Goal: Information Seeking & Learning: Learn about a topic

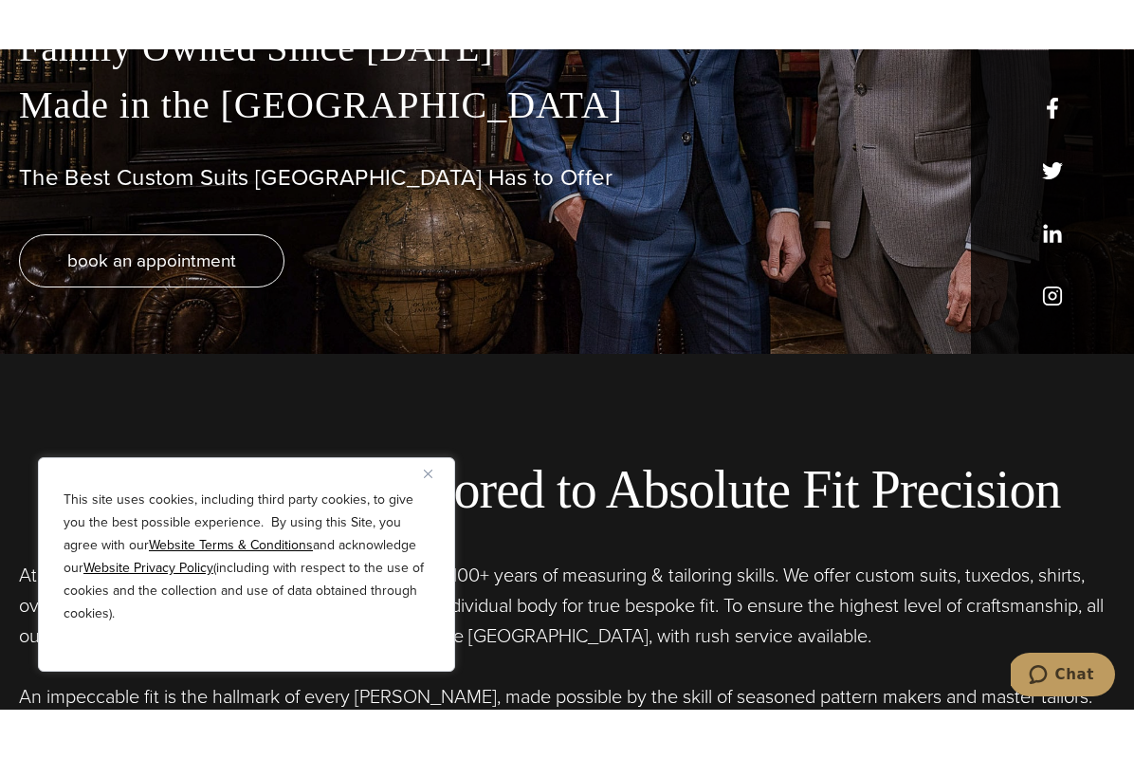
scroll to position [359, 0]
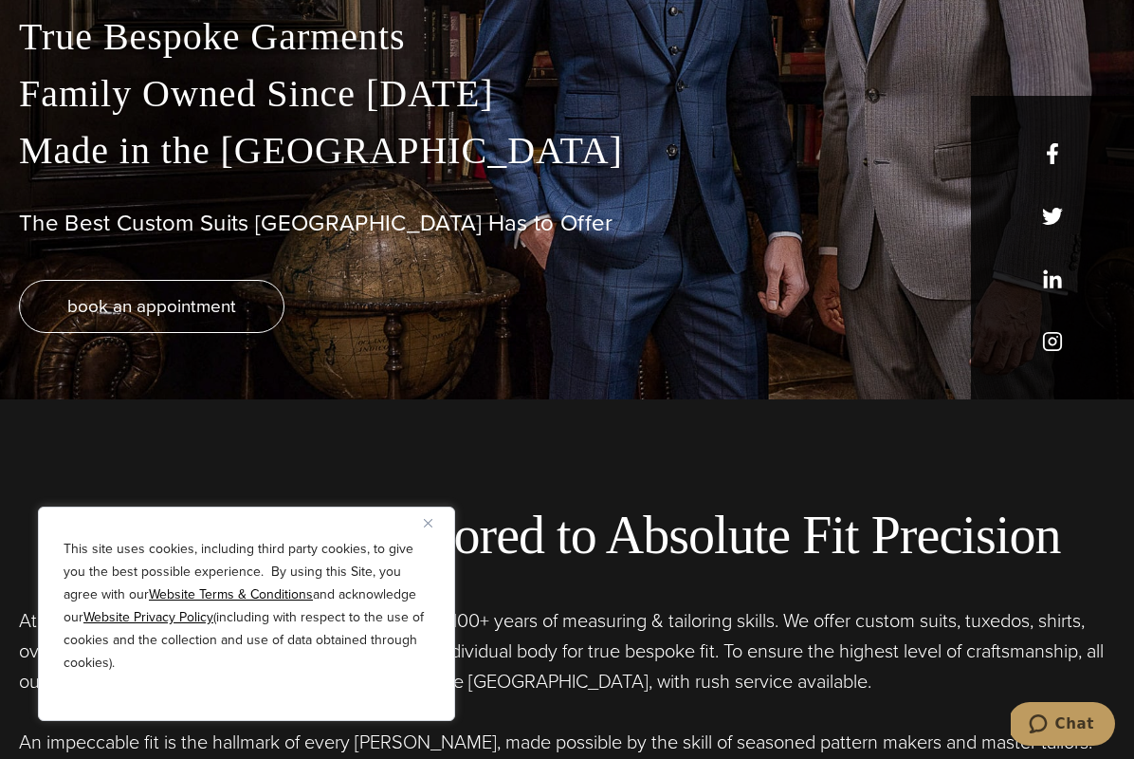
click at [432, 527] on img "Close" at bounding box center [428, 523] width 9 height 9
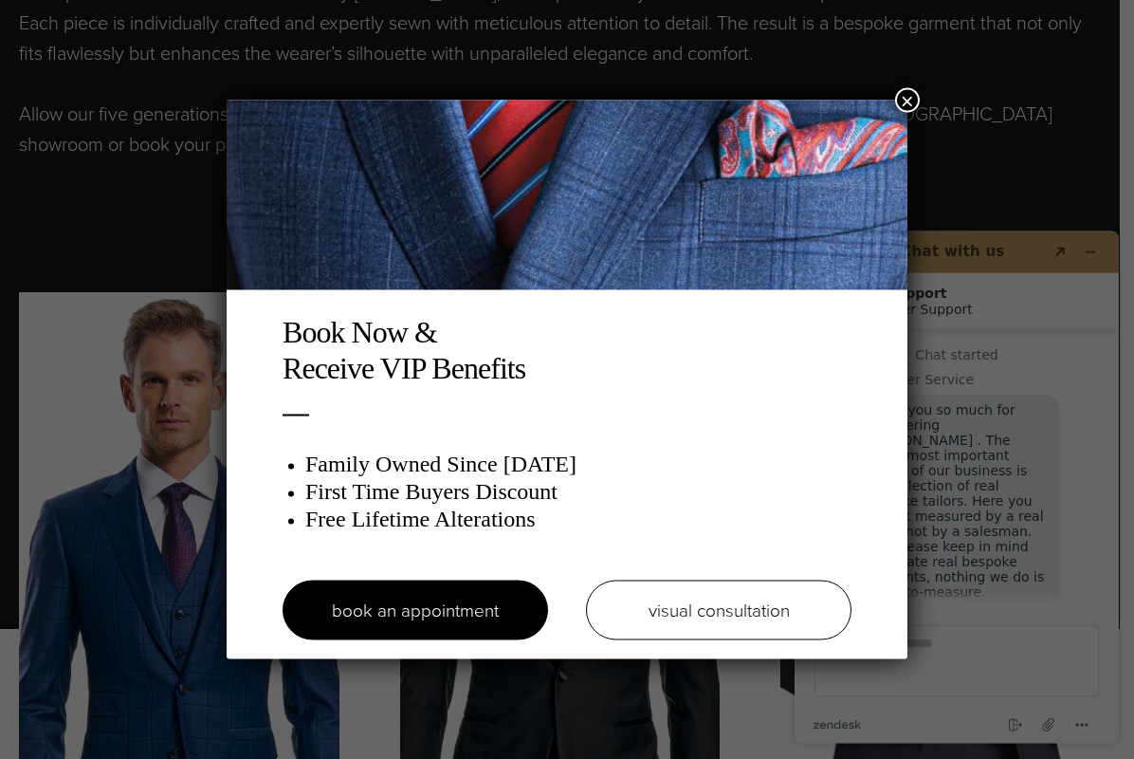
scroll to position [1109, 0]
click at [891, 94] on div "Book Now & Receive VIP Benefits Family Owned Since 1913 First Time Buyers Disco…" at bounding box center [567, 379] width 1134 height 759
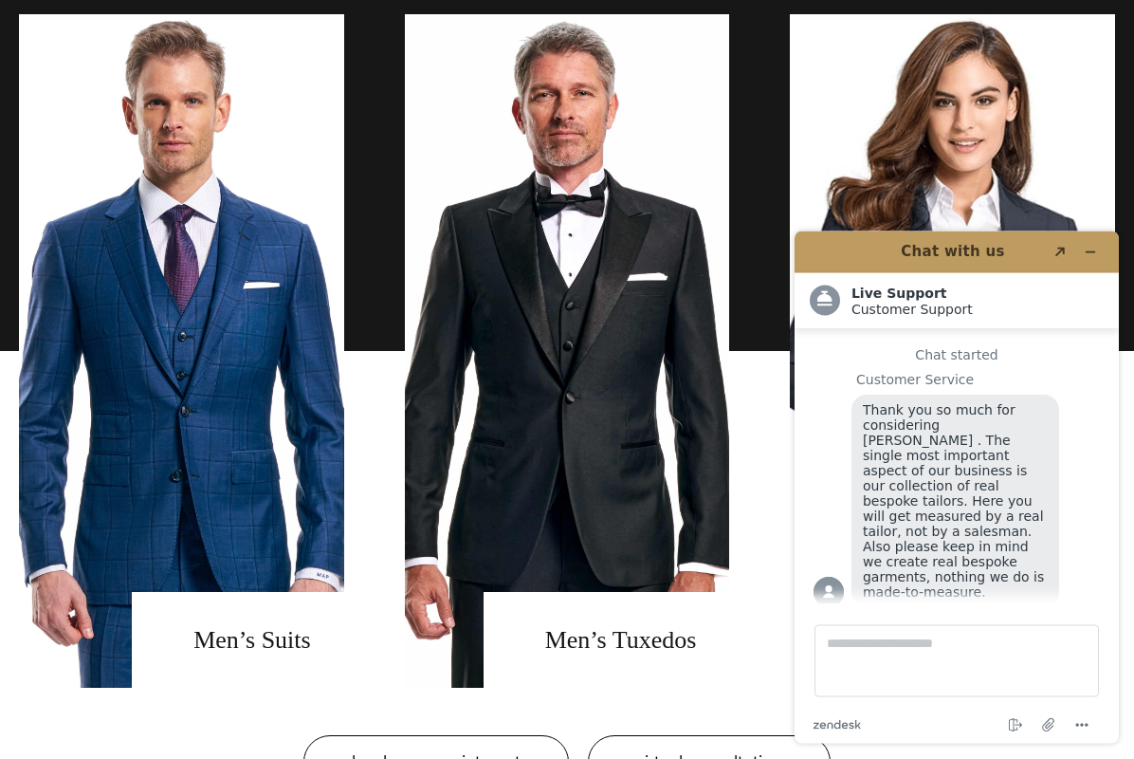
scroll to position [1396, 0]
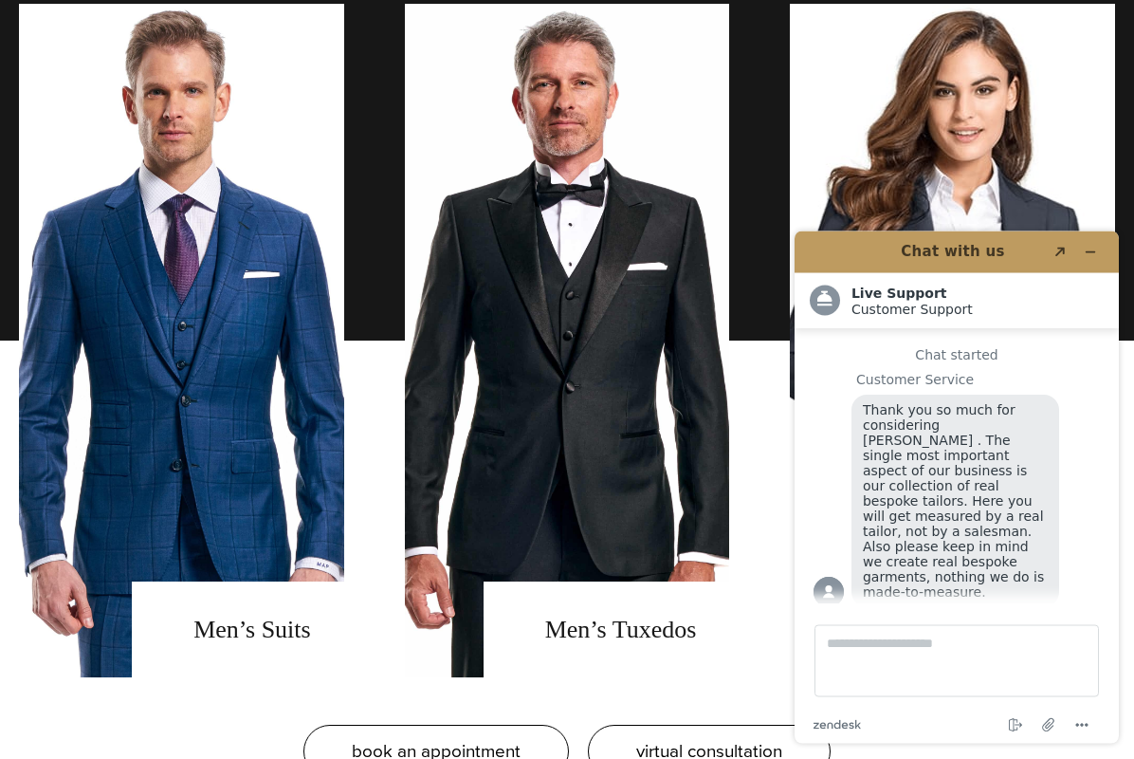
click at [1086, 250] on icon "Minimize widget" at bounding box center [1090, 251] width 13 height 13
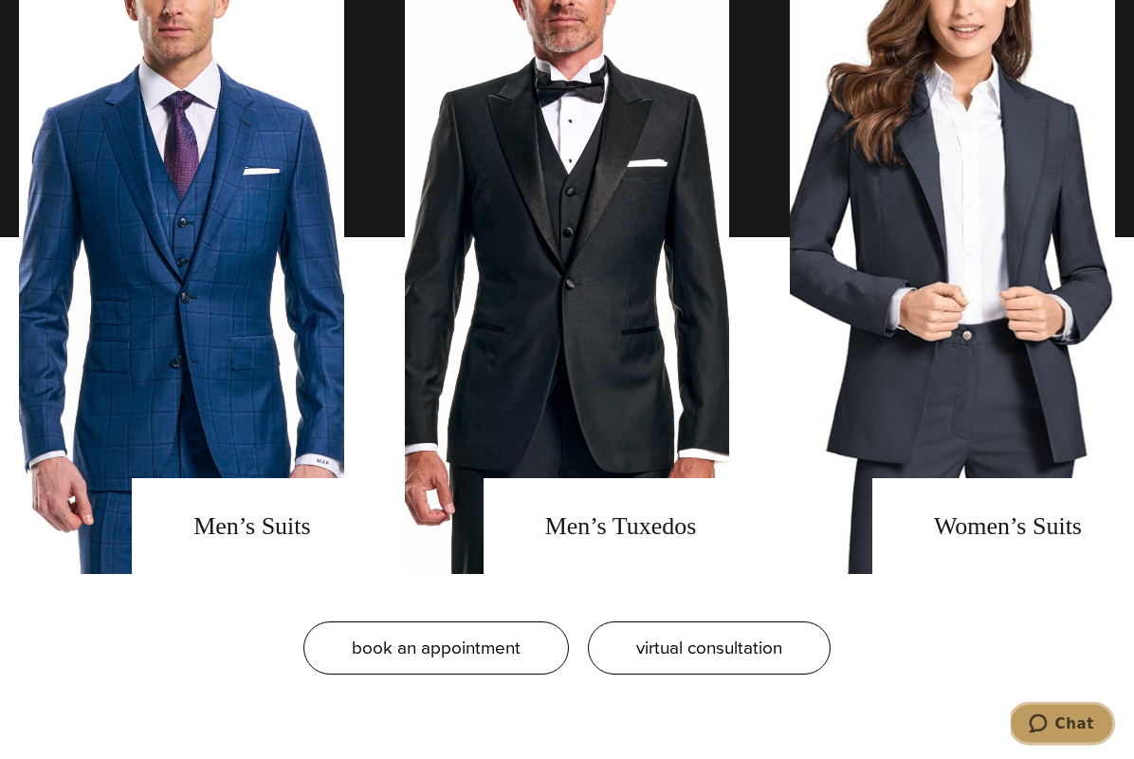
scroll to position [1504, 0]
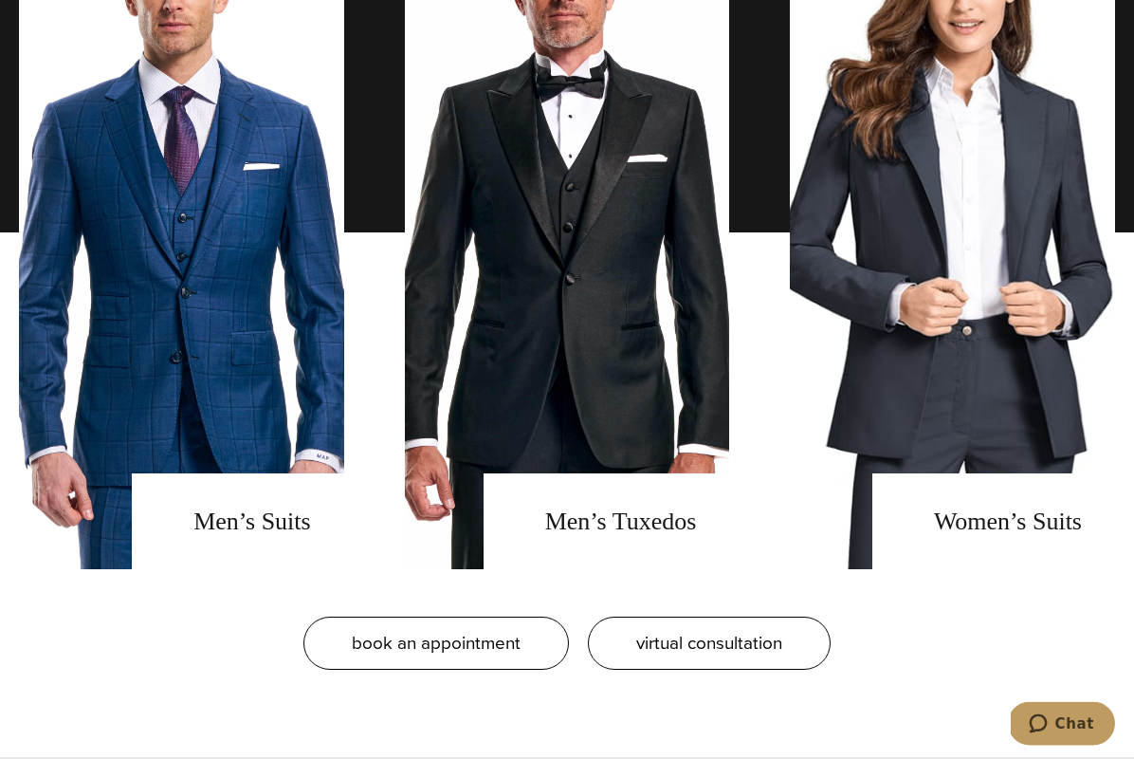
click at [652, 552] on link "men's tuxedos" at bounding box center [567, 233] width 325 height 673
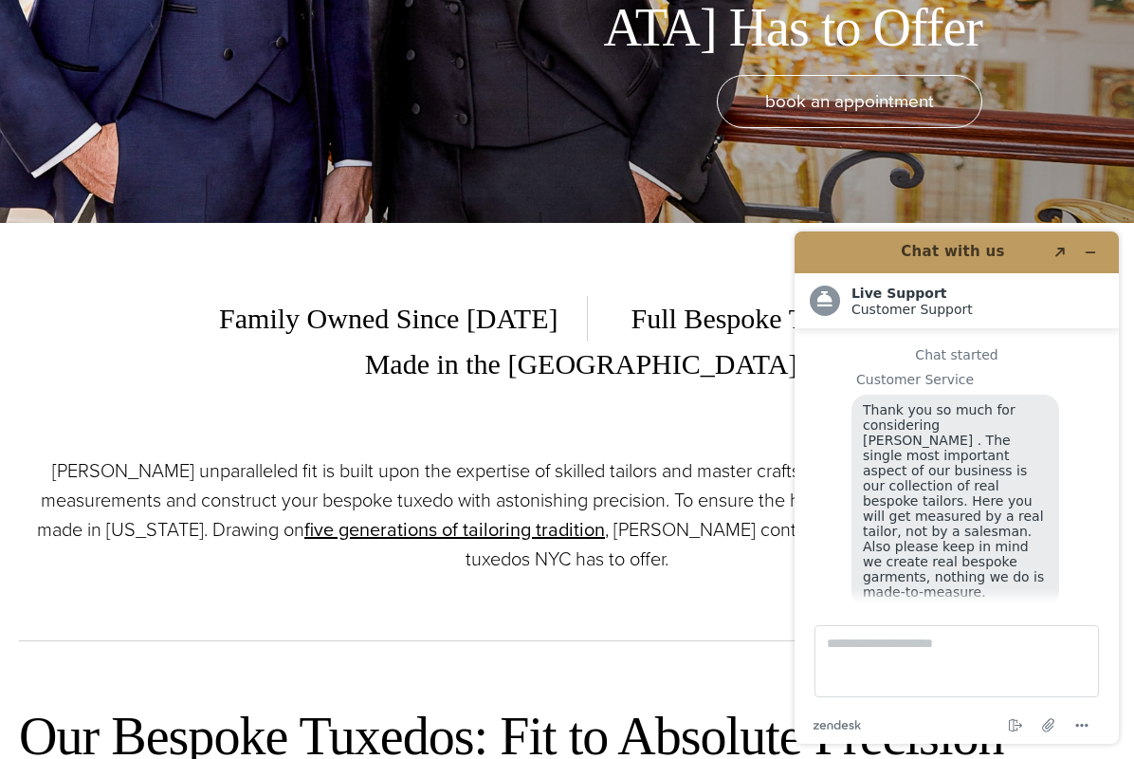
scroll to position [22, 0]
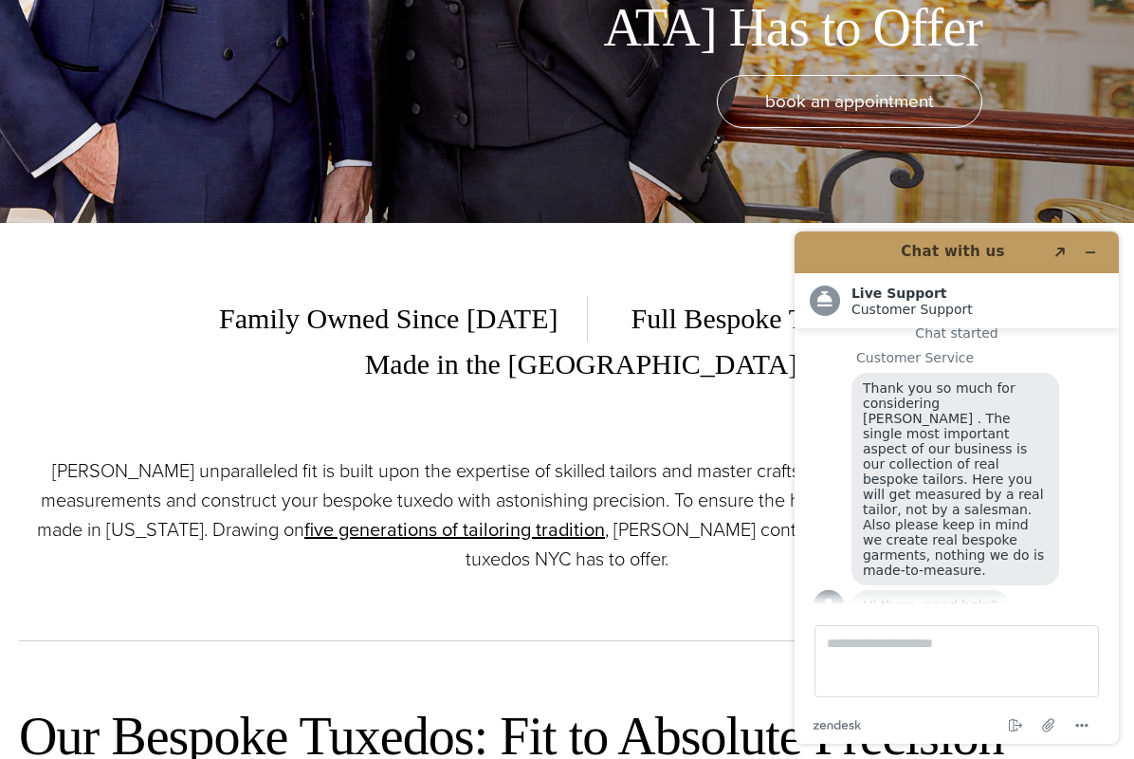
click at [1087, 249] on icon "Minimize widget" at bounding box center [1090, 252] width 13 height 13
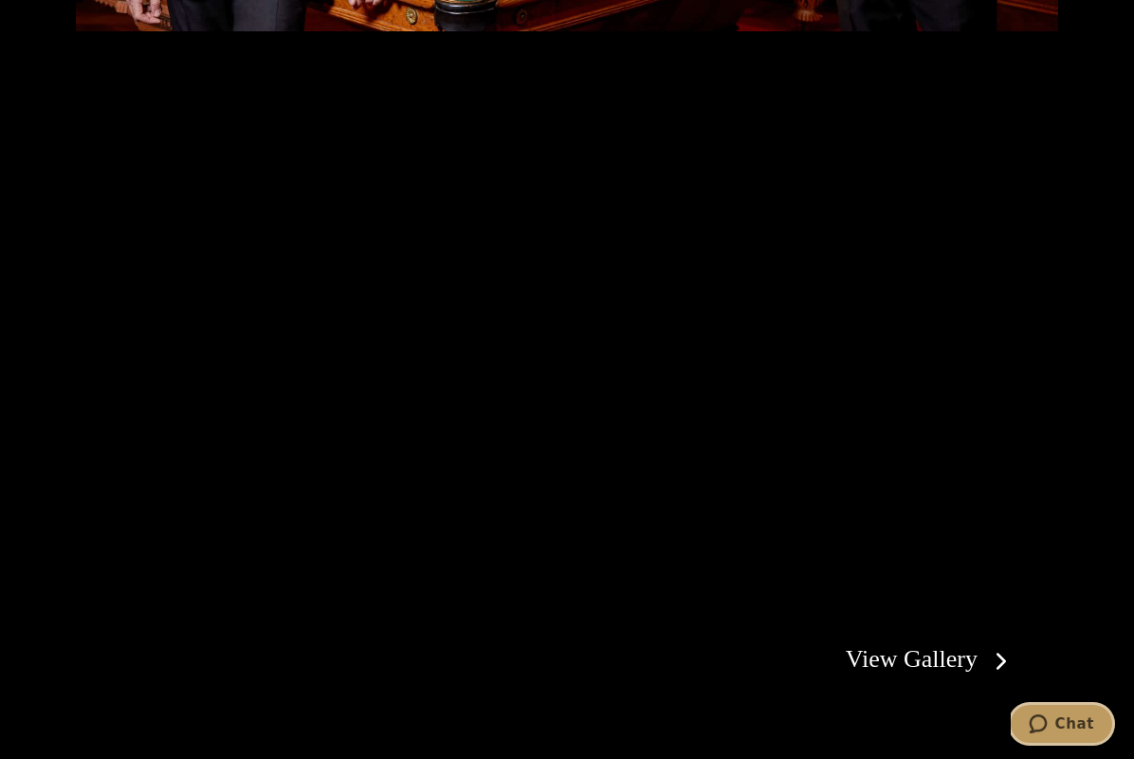
scroll to position [3287, 0]
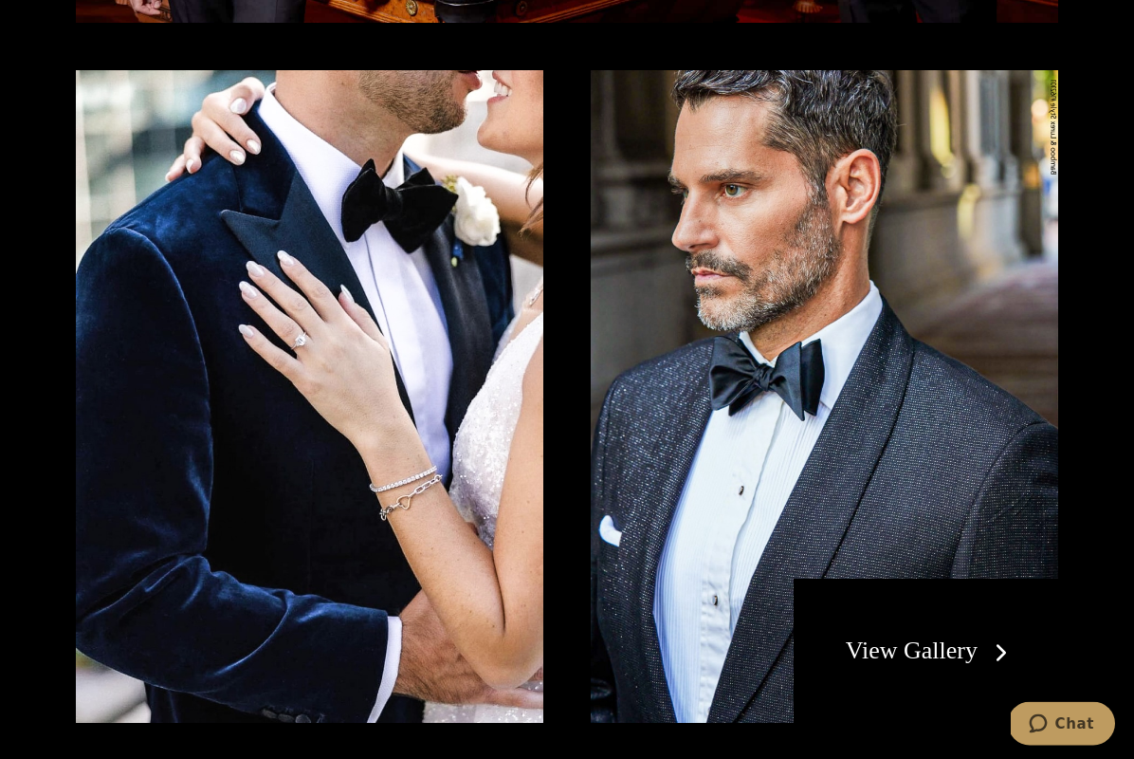
click at [932, 637] on link "View Gallery" at bounding box center [931, 651] width 170 height 28
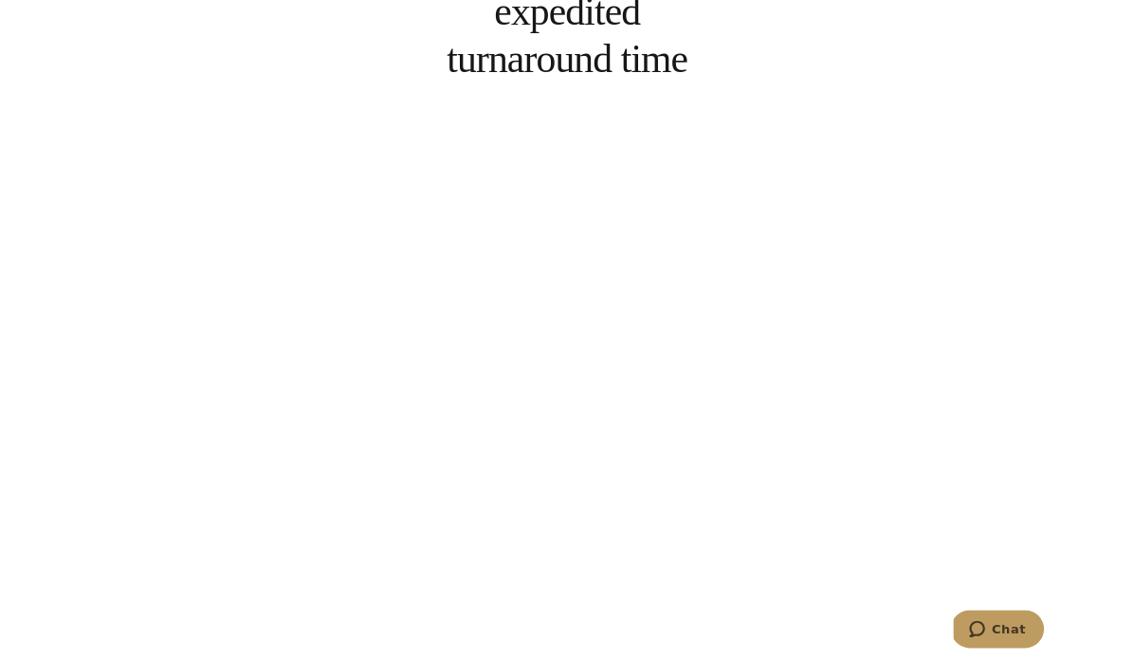
scroll to position [7053, 0]
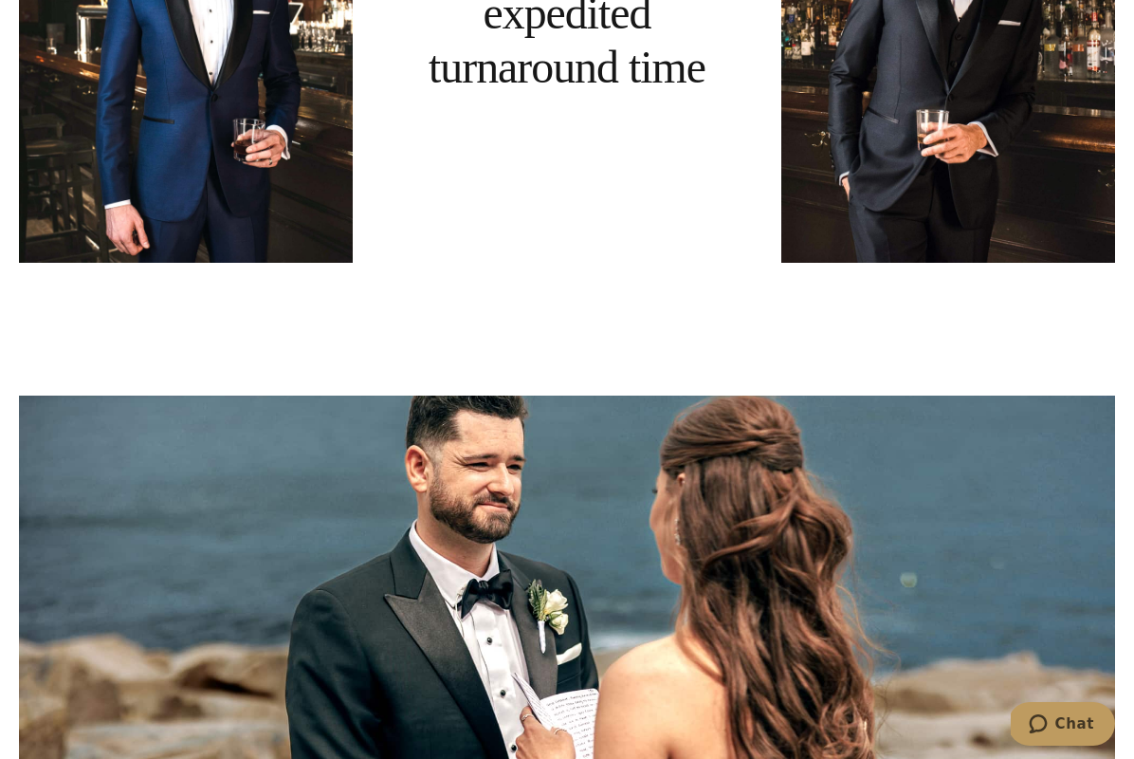
click at [1009, 639] on link at bounding box center [567, 669] width 1096 height 548
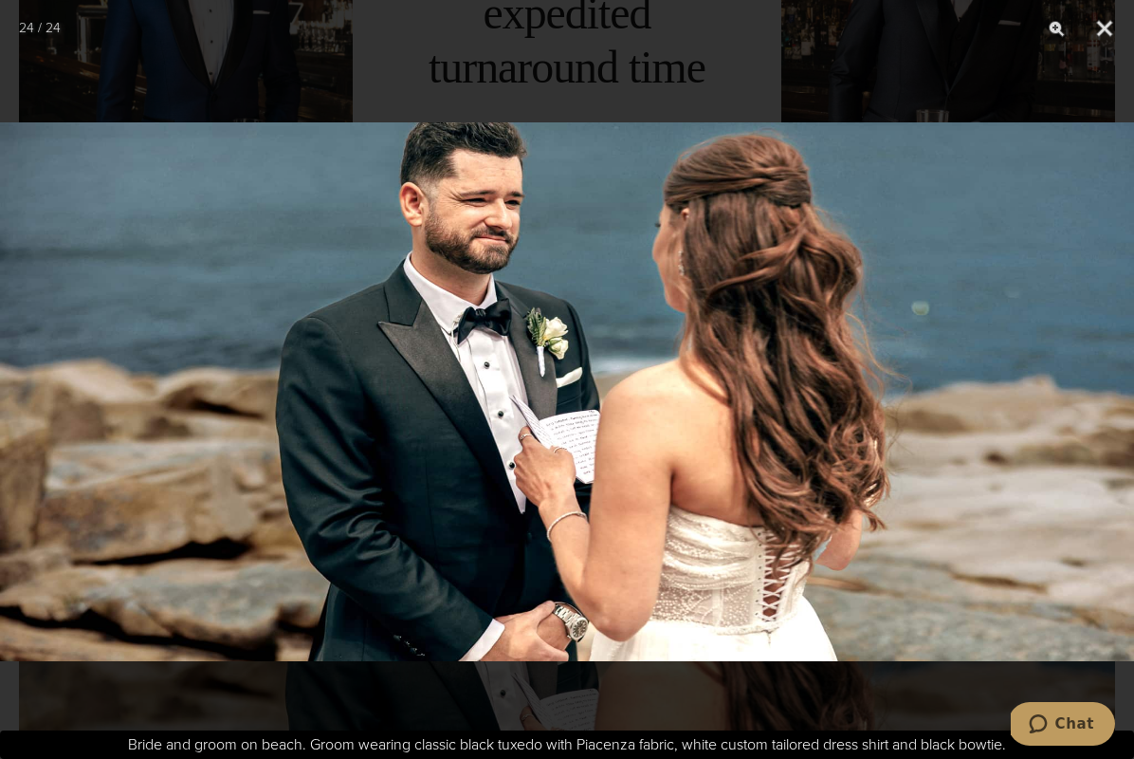
click at [968, 659] on div at bounding box center [567, 379] width 1134 height 759
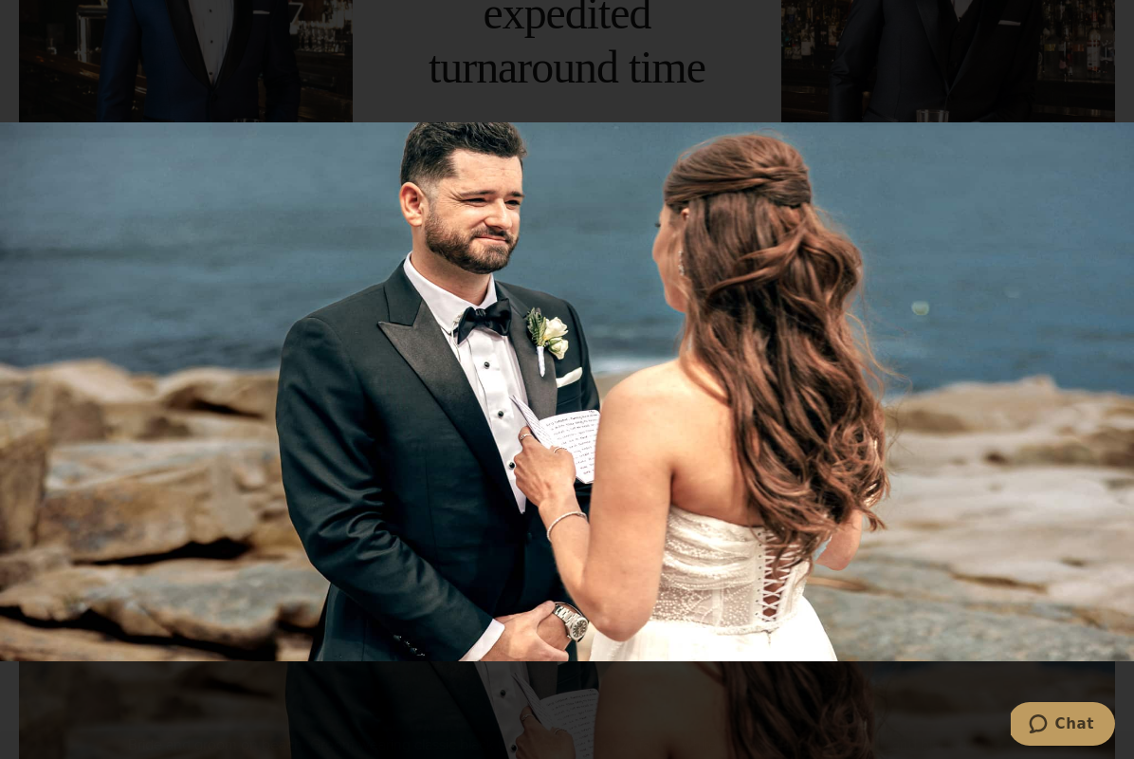
click at [913, 659] on div at bounding box center [567, 379] width 1134 height 759
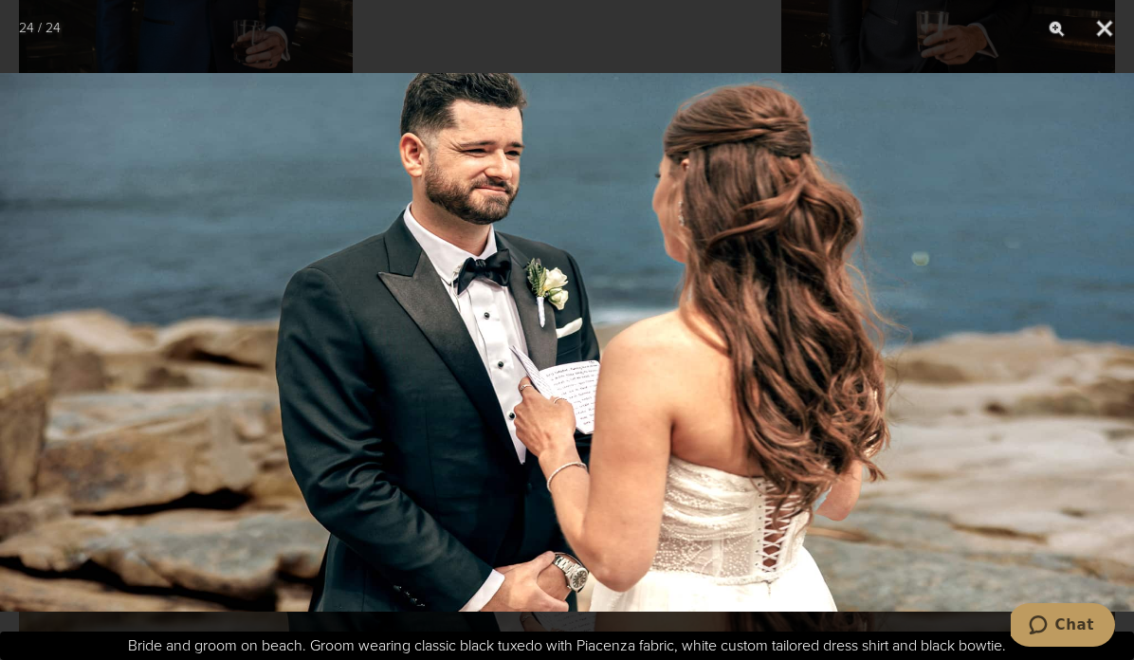
click at [1094, 27] on button "Close" at bounding box center [1104, 28] width 47 height 57
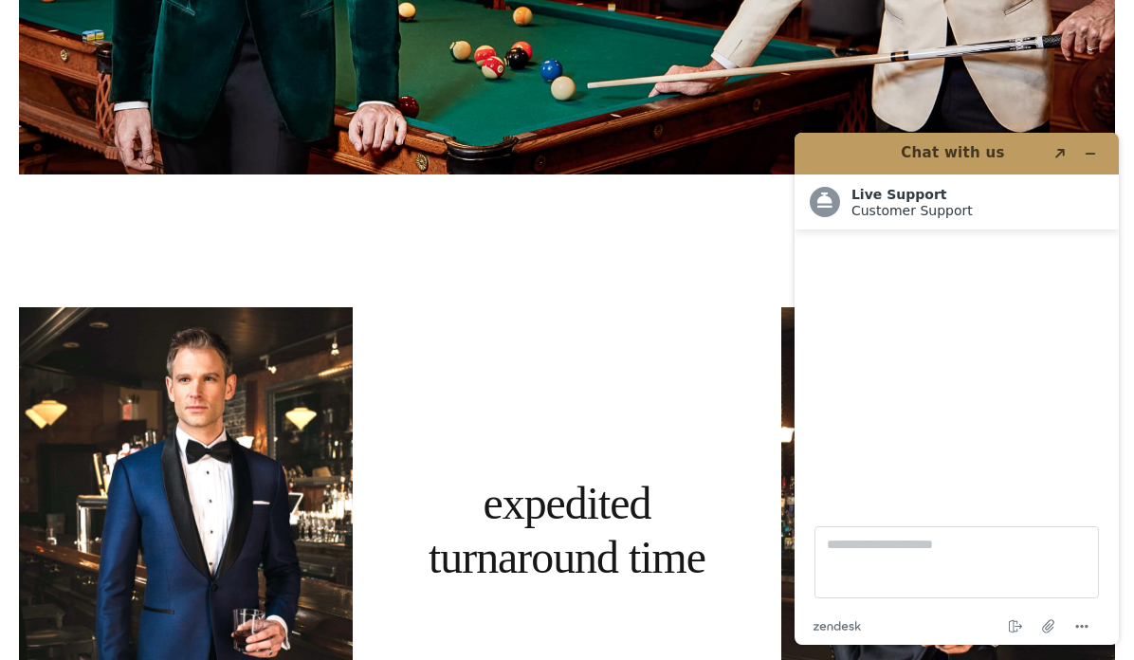
scroll to position [0, 0]
